Goal: Connect with others: Connect with others

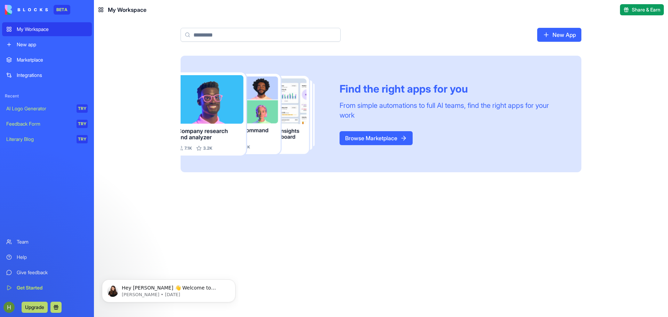
click at [562, 32] on link "New App" at bounding box center [559, 35] width 44 height 14
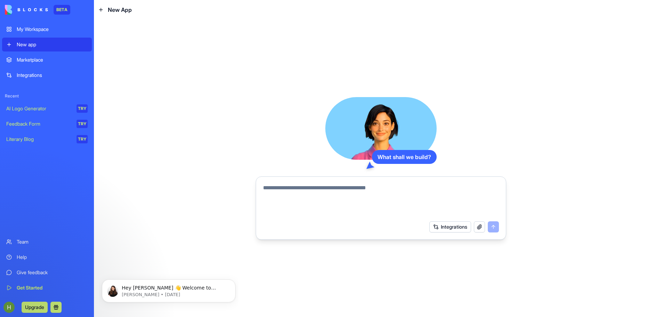
click at [276, 189] on textarea at bounding box center [381, 200] width 236 height 33
click at [346, 186] on textarea at bounding box center [381, 200] width 236 height 33
click at [37, 61] on div "Marketplace" at bounding box center [52, 59] width 71 height 7
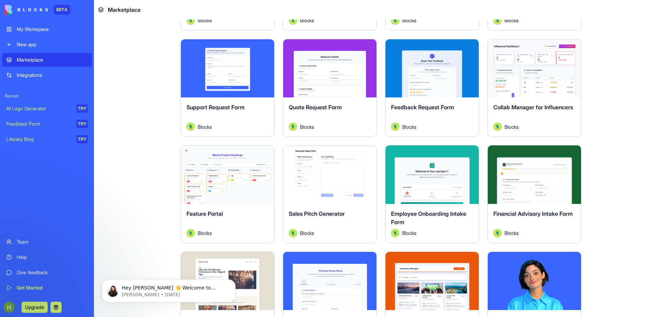
scroll to position [452, 0]
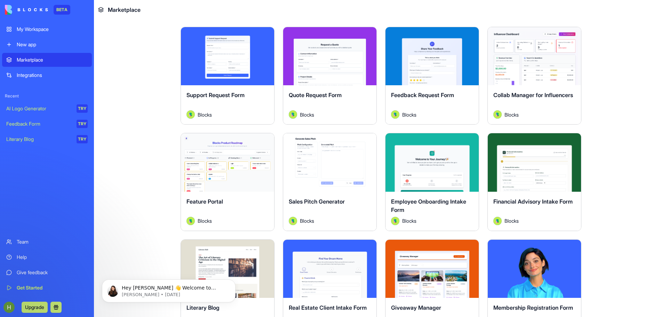
click at [226, 110] on div "Support Request Form Blocks" at bounding box center [227, 104] width 93 height 39
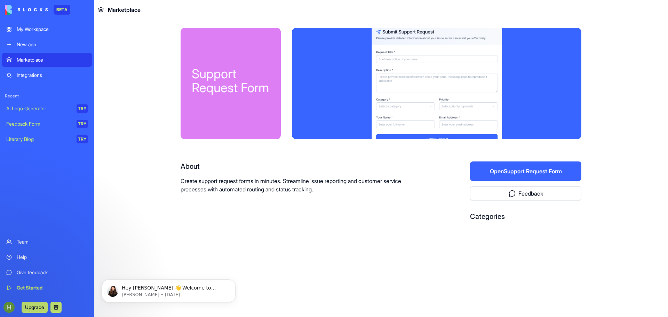
click at [531, 170] on button "Open Support Request Form" at bounding box center [525, 170] width 111 height 19
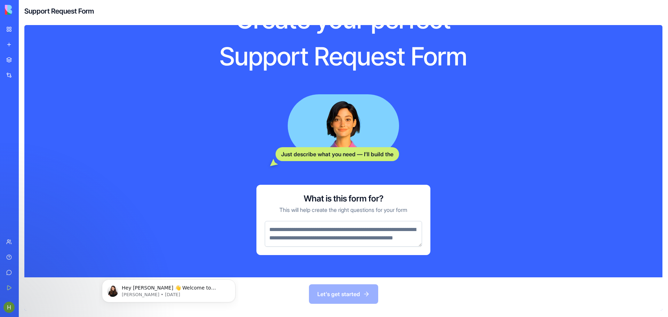
scroll to position [52, 0]
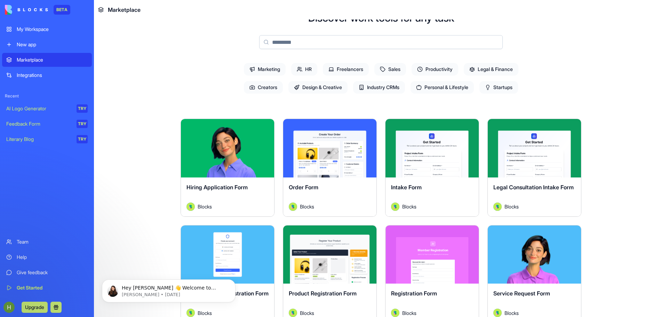
scroll to position [70, 0]
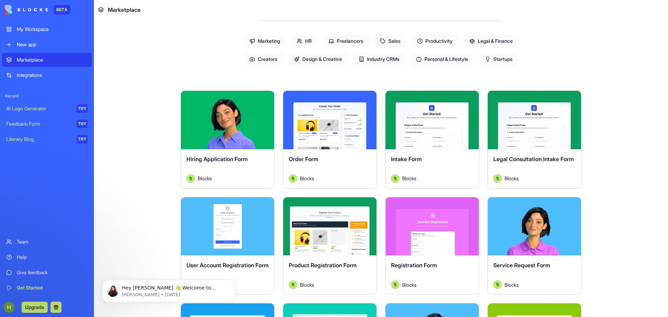
click at [497, 60] on span "Startups" at bounding box center [498, 59] width 39 height 13
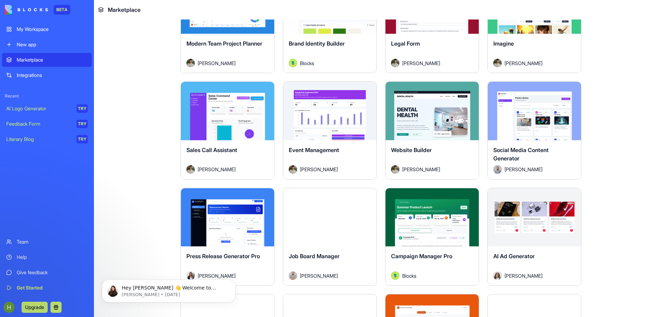
scroll to position [522, 0]
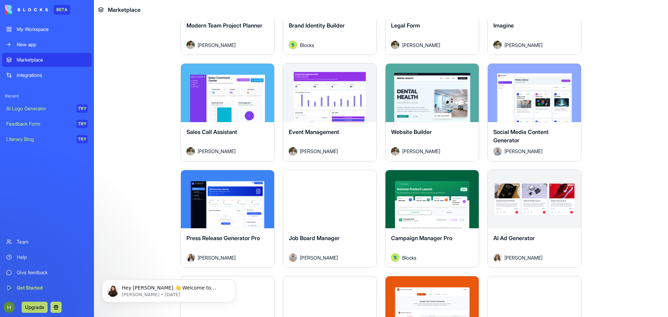
click at [24, 258] on div "Help" at bounding box center [52, 257] width 71 height 7
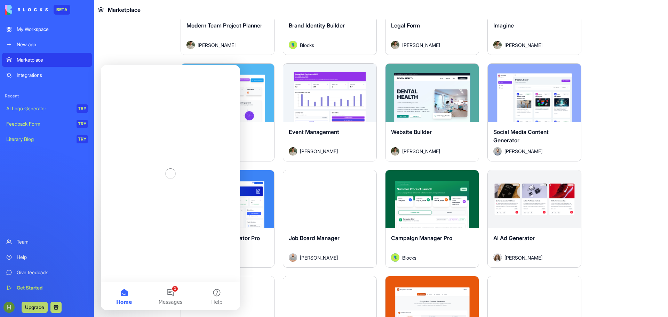
scroll to position [0, 0]
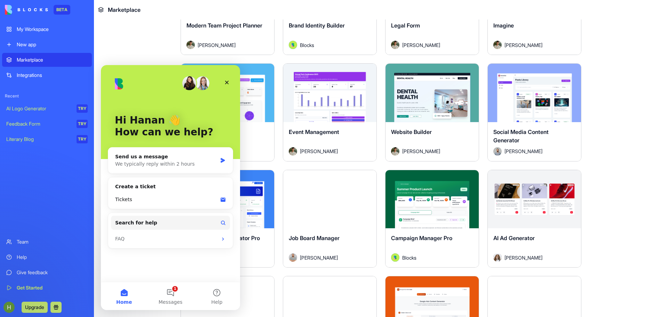
click at [141, 65] on main "Earn Free Credits Discover work tools for any task Marketing HR Freelancers Sal…" at bounding box center [381, 167] width 574 height 297
click at [603, 86] on main "Earn Free Credits Discover work tools for any task Marketing HR Freelancers Sal…" at bounding box center [381, 167] width 574 height 297
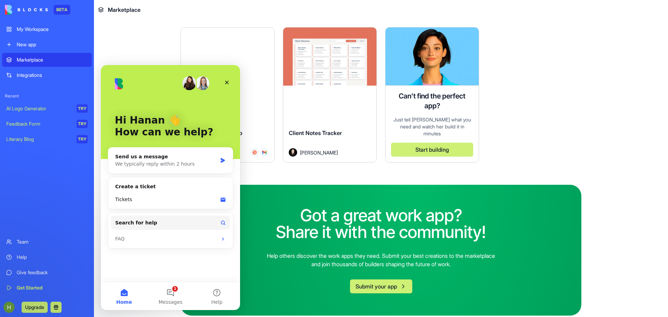
click at [607, 100] on main "Earn Free Credits Discover work tools for any task Marketing HR Freelancers Sal…" at bounding box center [381, 167] width 574 height 297
click at [224, 80] on icon "Close" at bounding box center [227, 83] width 6 height 6
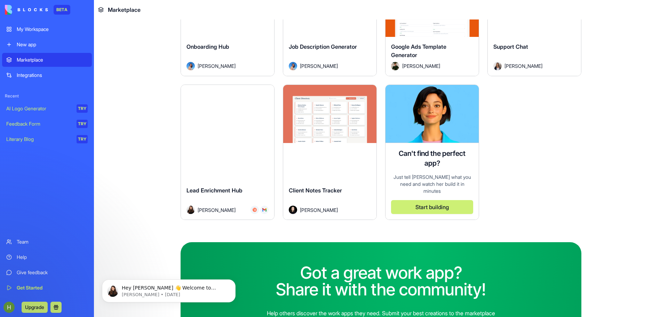
scroll to position [807, 0]
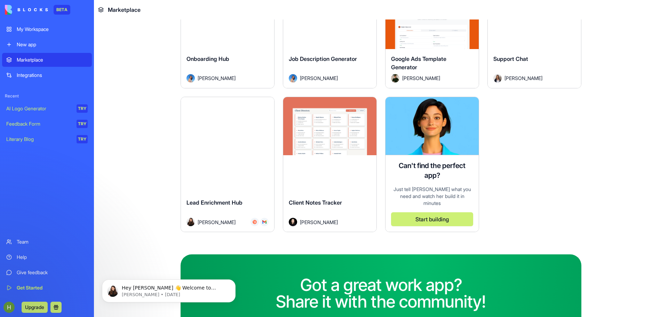
click at [26, 137] on div "Literary Blog" at bounding box center [38, 139] width 65 height 7
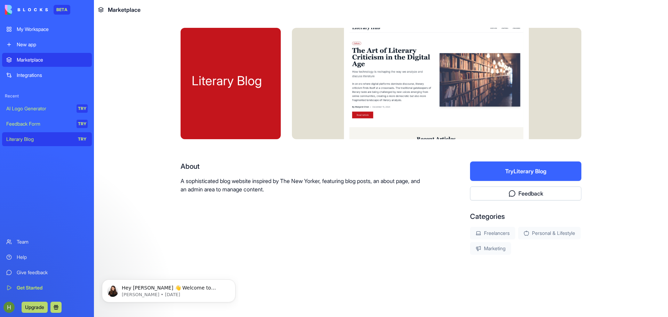
click at [19, 240] on div "Team" at bounding box center [52, 241] width 71 height 7
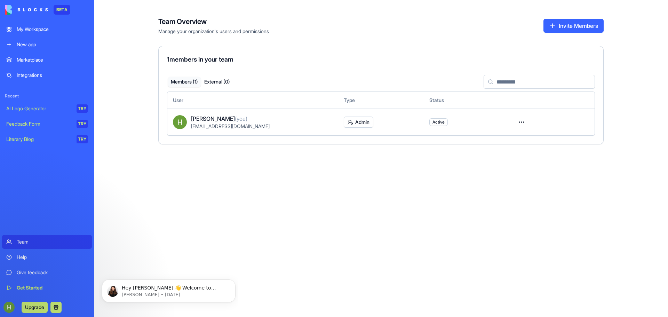
click at [564, 29] on button "Invite Members" at bounding box center [573, 26] width 60 height 14
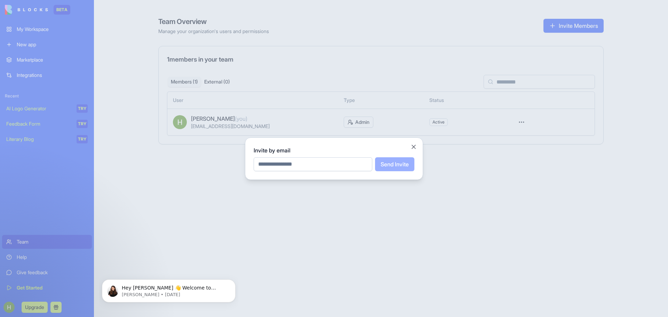
click at [306, 169] on input "email" at bounding box center [313, 164] width 119 height 14
type input "**********"
click at [396, 166] on button "Send Invite" at bounding box center [394, 164] width 39 height 14
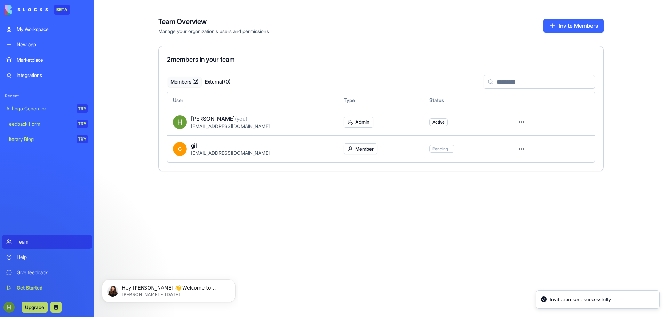
click at [567, 25] on button "Invite Members" at bounding box center [573, 26] width 60 height 14
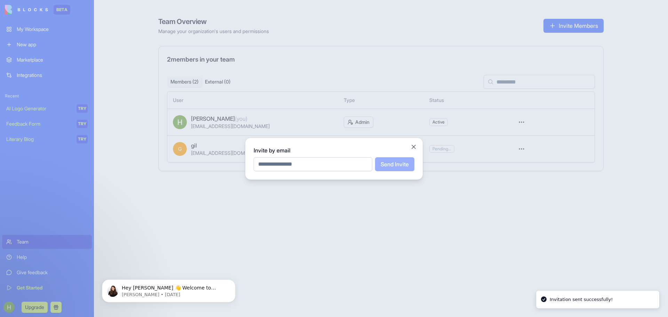
click at [301, 164] on input "email" at bounding box center [313, 164] width 119 height 14
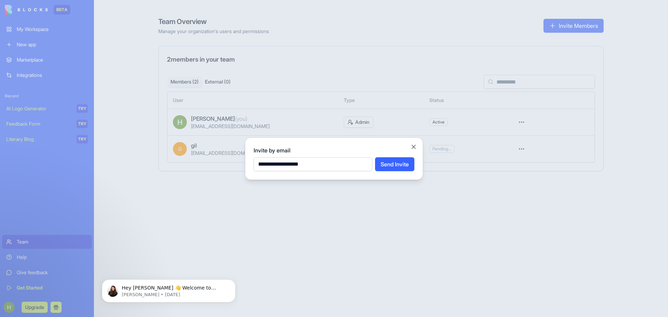
type input "**********"
click at [392, 165] on button "Send Invite" at bounding box center [394, 164] width 39 height 14
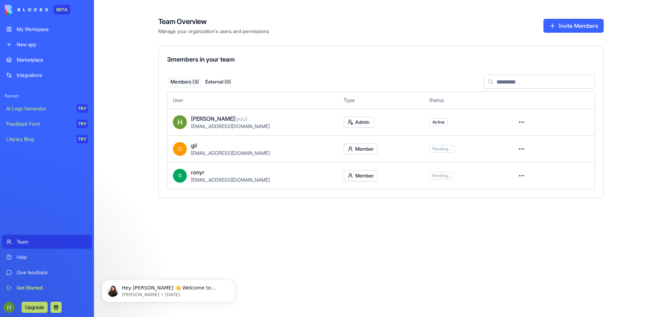
click at [58, 302] on button at bounding box center [55, 307] width 11 height 11
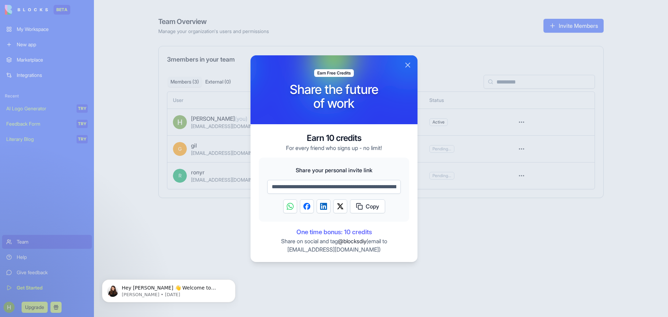
click at [407, 62] on button "Close" at bounding box center [407, 65] width 8 height 8
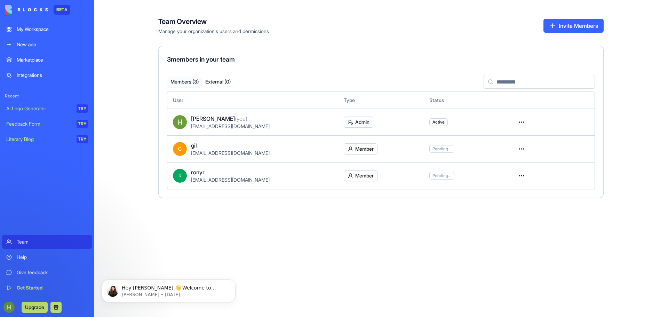
click at [30, 309] on button "Upgrade" at bounding box center [35, 307] width 26 height 11
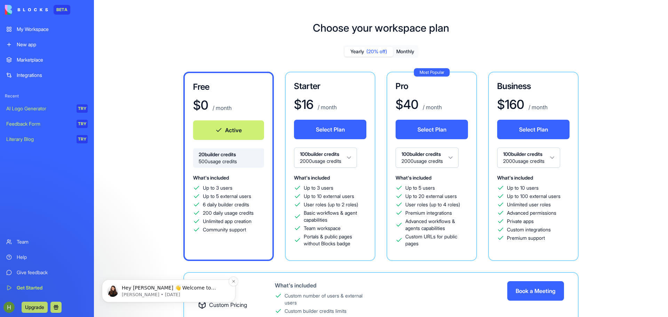
click at [149, 291] on p "Hey [PERSON_NAME] 👋 Welcome to Blocks 🙌 I'm here if you have any questions!" at bounding box center [174, 288] width 105 height 7
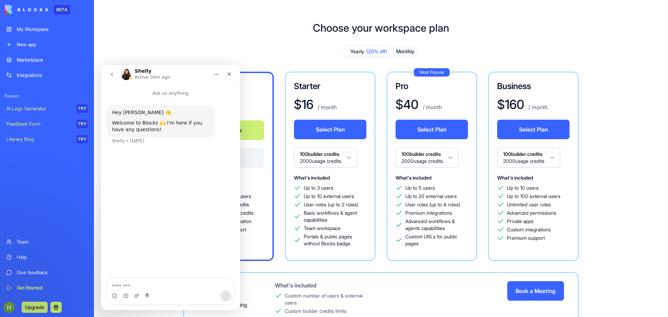
click at [141, 278] on div "Intercom messenger" at bounding box center [170, 291] width 128 height 26
click at [144, 287] on textarea "Message…" at bounding box center [170, 284] width 127 height 12
type textarea "**********"
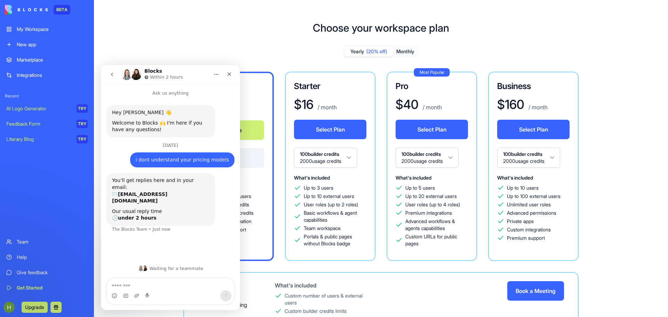
click at [618, 129] on div "Free $ 0 / month Active 20 builder credits 500 usage credits What's included Up…" at bounding box center [380, 219] width 501 height 294
click at [229, 74] on icon "Close" at bounding box center [229, 74] width 4 height 4
